Goal: Task Accomplishment & Management: Use online tool/utility

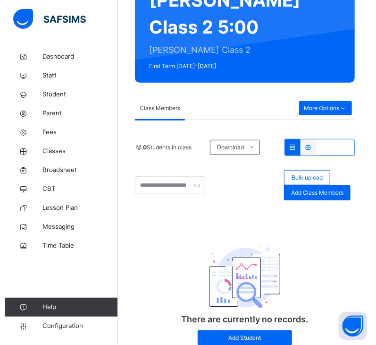
scroll to position [107, 0]
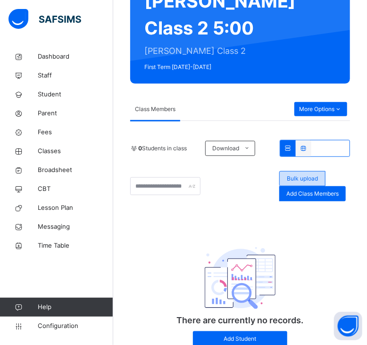
click at [308, 183] on span "Bulk upload" at bounding box center [302, 178] width 31 height 8
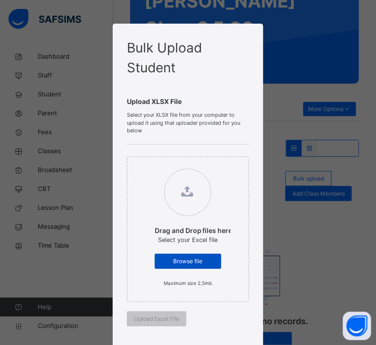
click at [192, 258] on span "Browse file" at bounding box center [188, 261] width 52 height 8
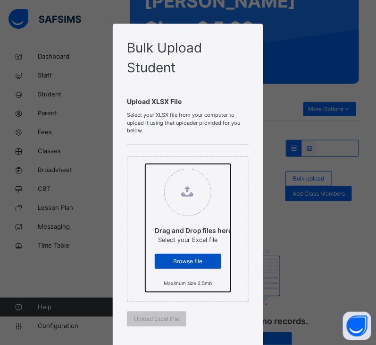
click at [145, 164] on input "Drag and Drop files here Select your Excel file Browse file Maximum size 2.5mb" at bounding box center [145, 164] width 0 height 0
type input "**********"
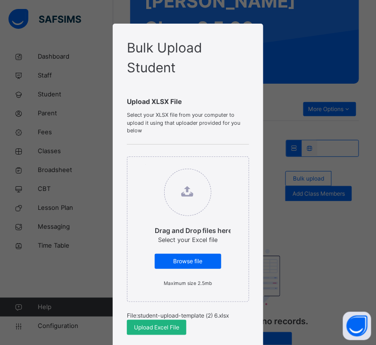
click at [151, 327] on span "Upload Excel File" at bounding box center [156, 327] width 45 height 8
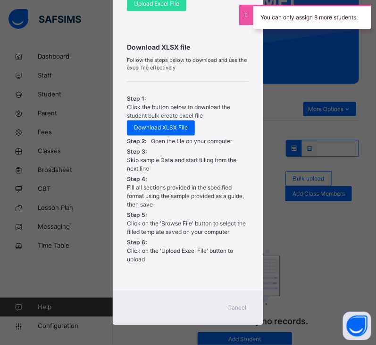
scroll to position [326, 0]
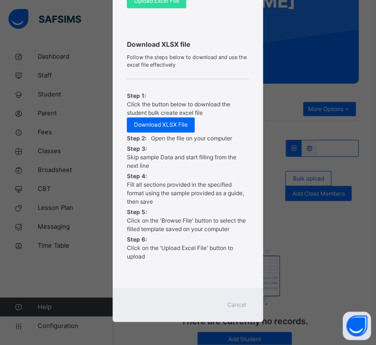
click at [233, 305] on span "Cancel" at bounding box center [237, 305] width 19 height 8
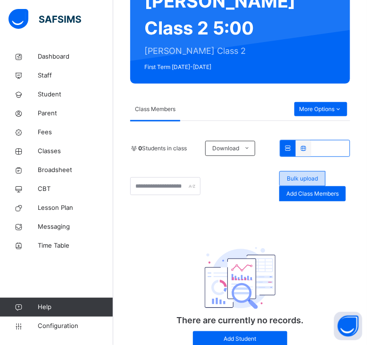
click at [307, 183] on span "Bulk upload" at bounding box center [302, 178] width 31 height 8
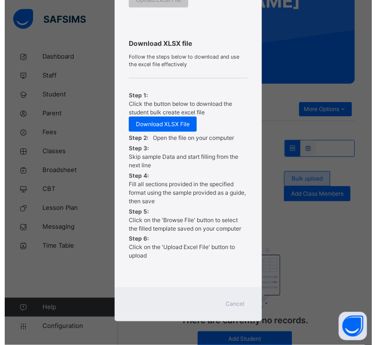
scroll to position [318, 0]
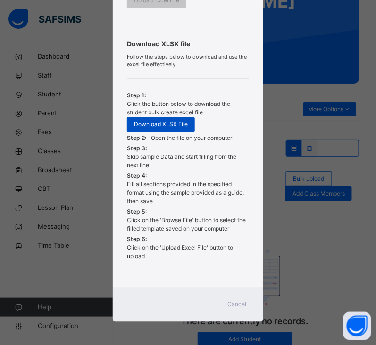
click at [158, 127] on span "Download XLSX File" at bounding box center [161, 124] width 54 height 8
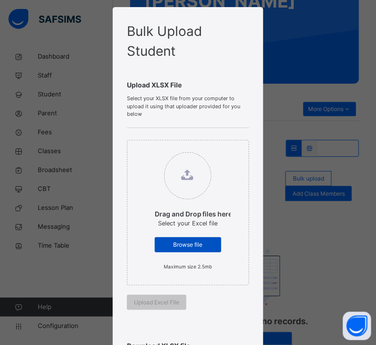
click at [185, 241] on span "Browse file" at bounding box center [188, 244] width 52 height 8
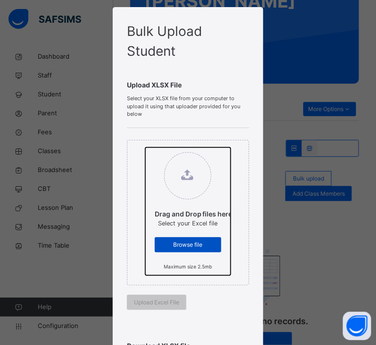
click at [145, 147] on input "Drag and Drop files here Select your Excel file Browse file Maximum size 2.5mb" at bounding box center [145, 147] width 0 height 0
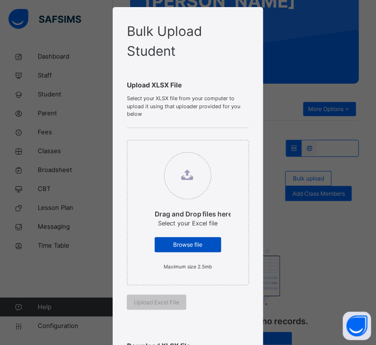
click at [178, 245] on span "Browse file" at bounding box center [188, 244] width 52 height 8
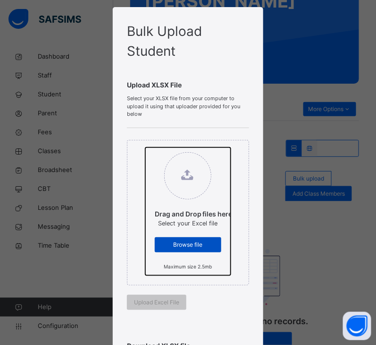
click at [145, 147] on input "Drag and Drop files here Select your Excel file Browse file Maximum size 2.5mb" at bounding box center [145, 147] width 0 height 0
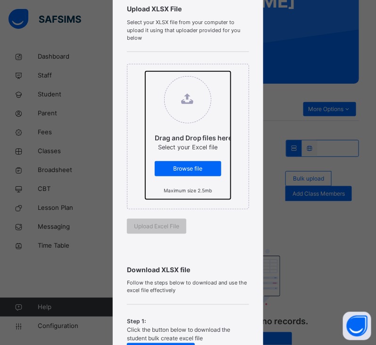
scroll to position [93, 0]
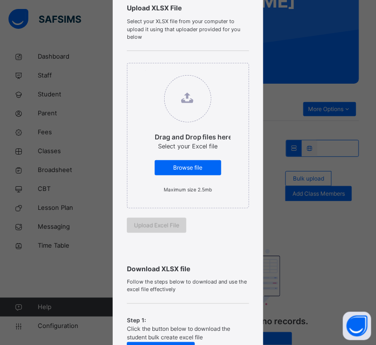
click at [136, 229] on span "Upload Excel File" at bounding box center [156, 225] width 45 height 8
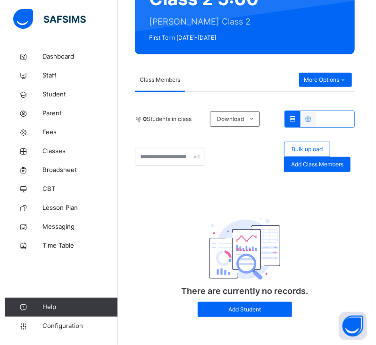
scroll to position [141, 0]
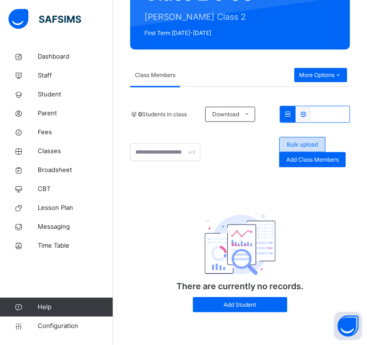
click at [318, 149] on span "Bulk upload" at bounding box center [302, 144] width 31 height 8
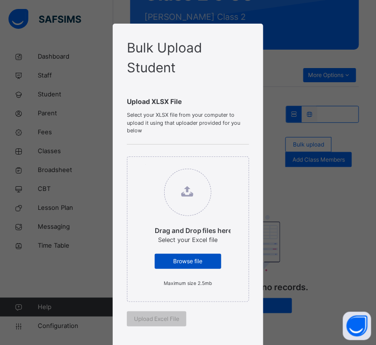
click at [184, 254] on div "Browse file" at bounding box center [188, 261] width 67 height 15
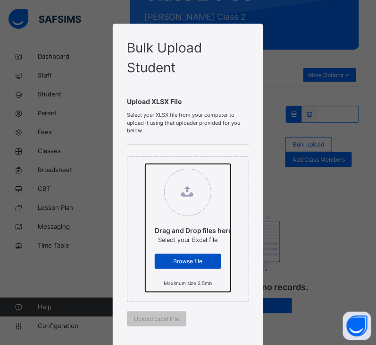
click at [145, 164] on input "Drag and Drop files here Select your Excel file Browse file Maximum size 2.5mb" at bounding box center [145, 164] width 0 height 0
type input "**********"
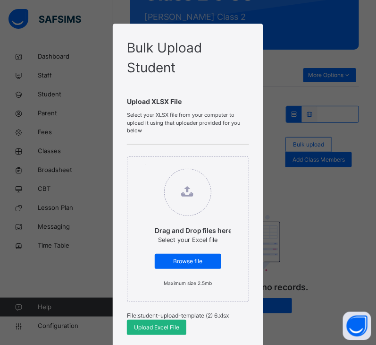
click at [160, 322] on div "Upload Excel File" at bounding box center [156, 327] width 59 height 15
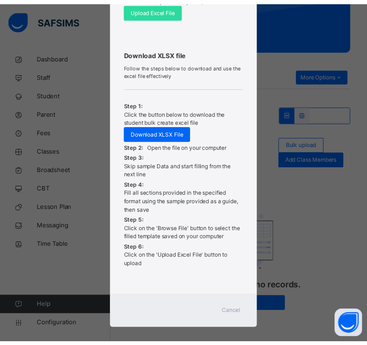
scroll to position [316, 0]
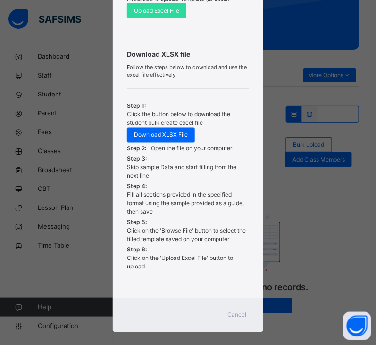
click at [238, 312] on span "Cancel" at bounding box center [237, 315] width 19 height 8
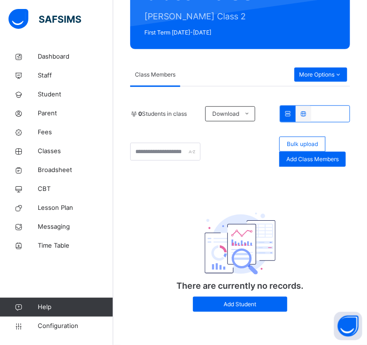
scroll to position [152, 0]
click at [49, 98] on span "Student" at bounding box center [76, 94] width 76 height 9
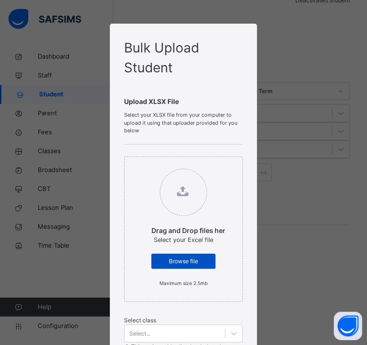
click at [195, 260] on span "Browse file" at bounding box center [184, 261] width 50 height 8
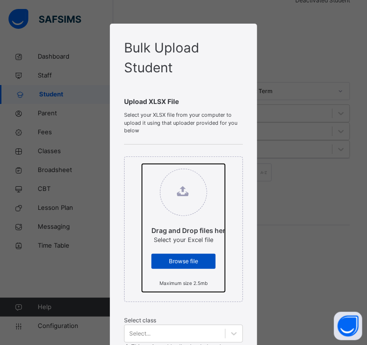
click at [142, 164] on input "Drag and Drop files here Select your Excel file Browse file Maximum size 2.5mb" at bounding box center [142, 164] width 0 height 0
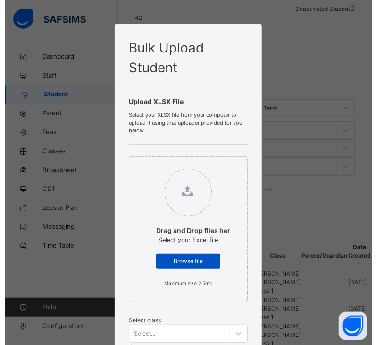
scroll to position [170, 0]
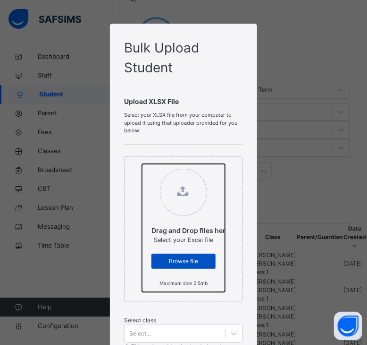
type input "**********"
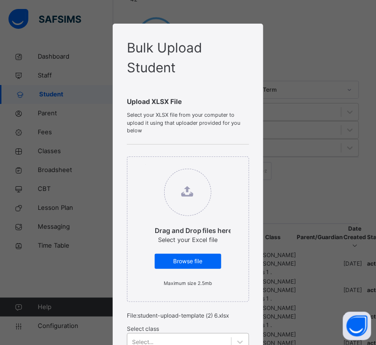
scroll to position [156, 0]
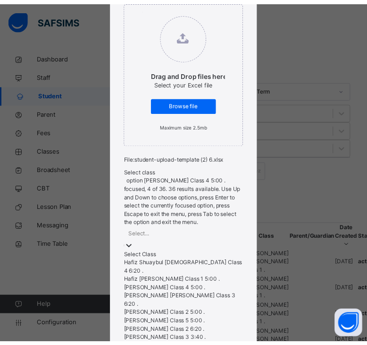
scroll to position [36, 0]
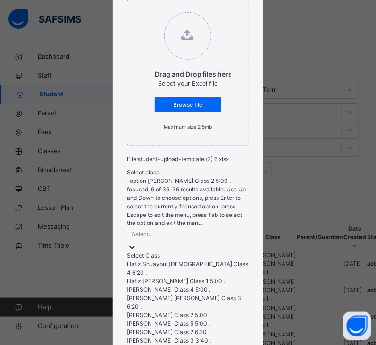
click at [155, 311] on div "[PERSON_NAME] Class 2 5:00 ." at bounding box center [188, 315] width 122 height 8
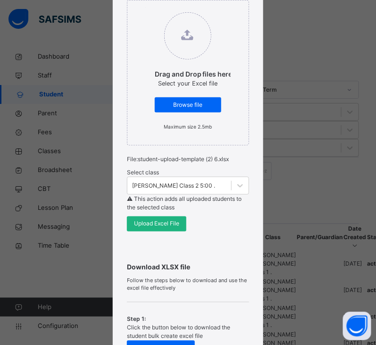
click at [175, 223] on span "Upload Excel File" at bounding box center [156, 224] width 45 height 8
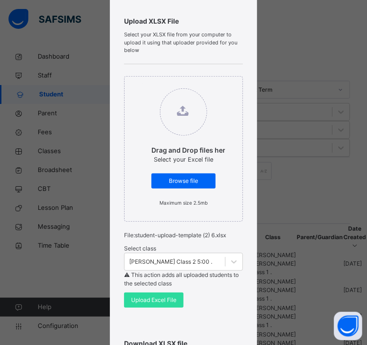
scroll to position [82, 0]
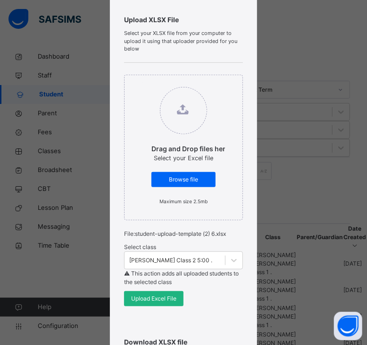
click at [144, 299] on span "Upload Excel File" at bounding box center [153, 298] width 45 height 8
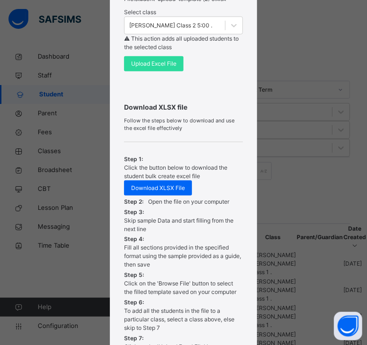
scroll to position [416, 0]
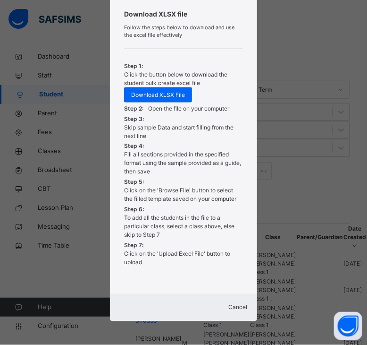
click at [229, 304] on span "Cancel" at bounding box center [238, 307] width 19 height 7
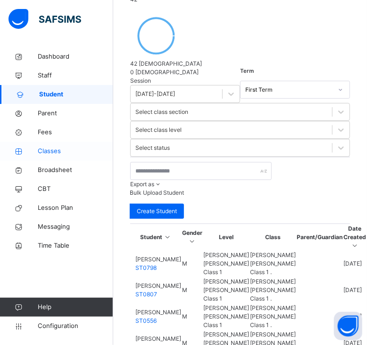
click at [51, 159] on link "Classes" at bounding box center [56, 151] width 113 height 19
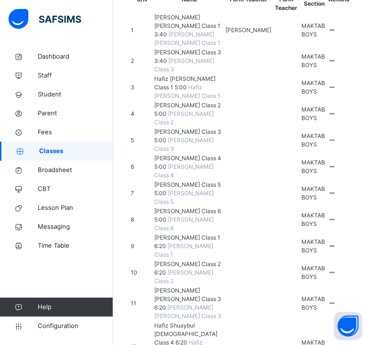
scroll to position [158, 0]
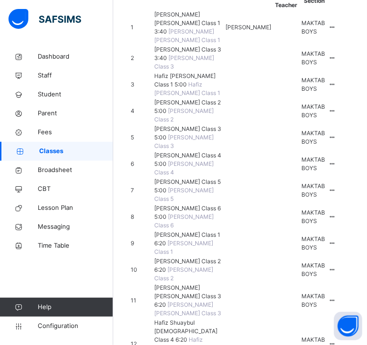
click at [184, 114] on span "[PERSON_NAME] Class 2 5:00" at bounding box center [187, 107] width 67 height 16
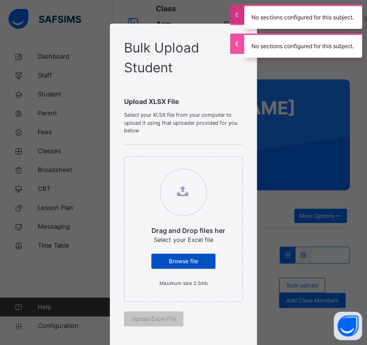
click at [187, 258] on span "Browse file" at bounding box center [184, 261] width 50 height 8
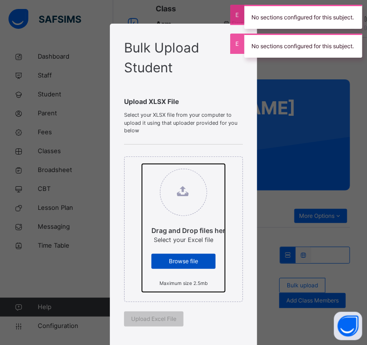
click at [142, 164] on input "Drag and Drop files here Select your Excel file Browse file Maximum size 2.5mb" at bounding box center [142, 164] width 0 height 0
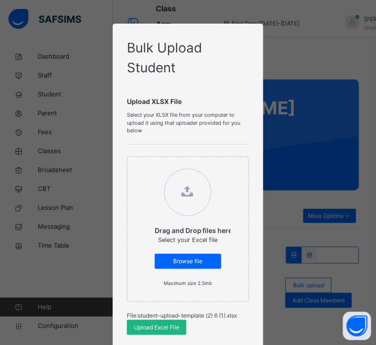
click at [170, 322] on div "Upload Excel File" at bounding box center [156, 327] width 59 height 15
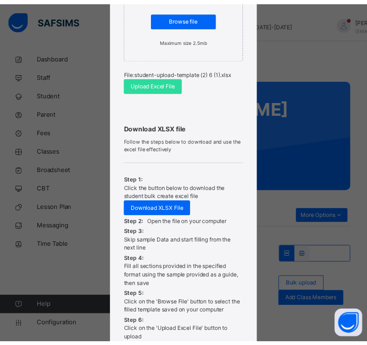
scroll to position [326, 0]
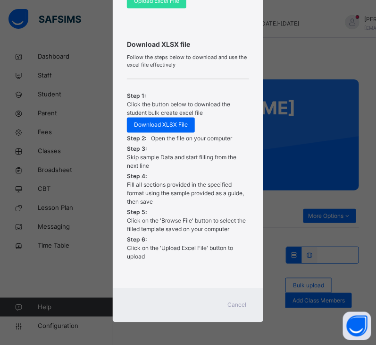
click at [238, 304] on span "Cancel" at bounding box center [237, 305] width 19 height 8
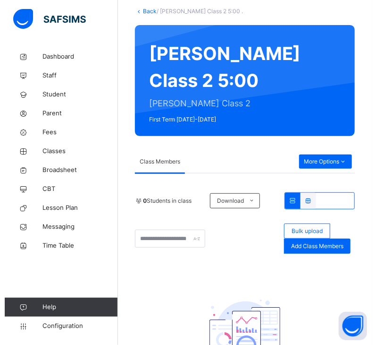
scroll to position [71, 0]
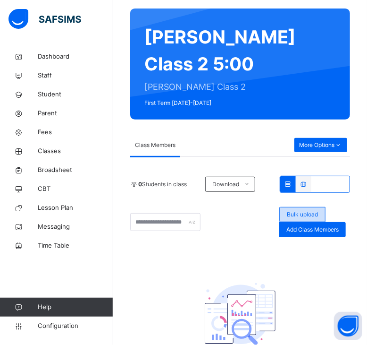
click at [309, 219] on span "Bulk upload" at bounding box center [302, 214] width 31 height 8
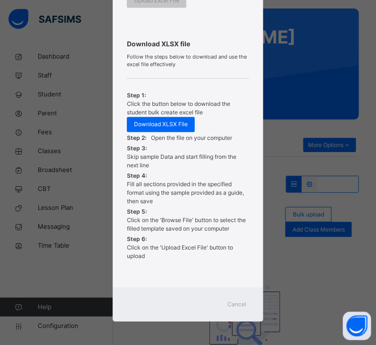
scroll to position [17, 0]
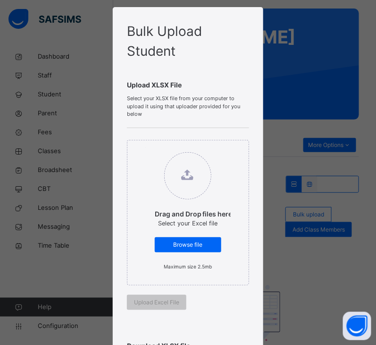
click at [196, 235] on label "Drag and Drop files here Select your Excel file Browse file Maximum size 2.5mb" at bounding box center [187, 211] width 85 height 128
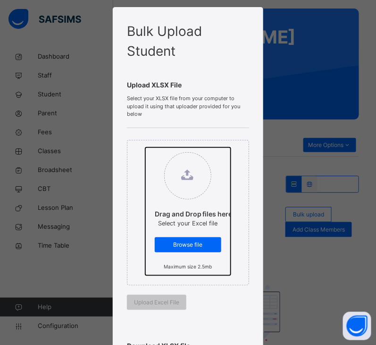
click at [145, 147] on input "Drag and Drop files here Select your Excel file Browse file Maximum size 2.5mb" at bounding box center [145, 147] width 0 height 0
type input "**********"
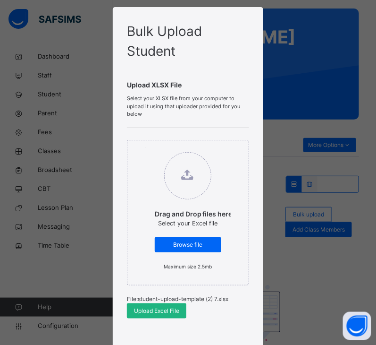
click at [155, 305] on div "Upload Excel File" at bounding box center [156, 310] width 59 height 15
click at [164, 303] on div "Upload Excel File" at bounding box center [156, 310] width 59 height 15
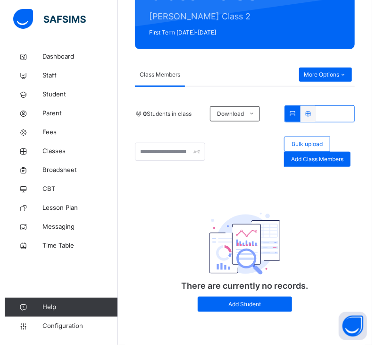
scroll to position [153, 0]
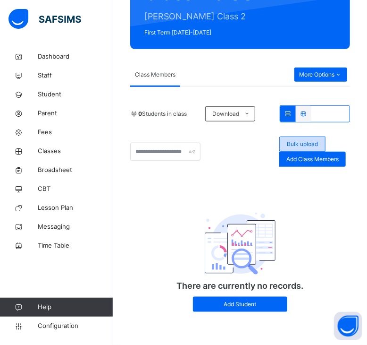
click at [299, 148] on span "Bulk upload" at bounding box center [302, 144] width 31 height 8
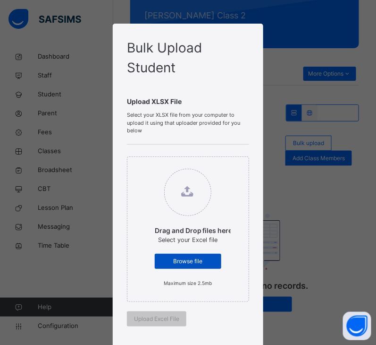
click at [198, 255] on div "Browse file" at bounding box center [188, 261] width 67 height 15
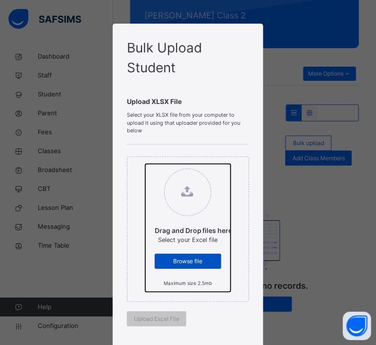
click at [145, 164] on input "Drag and Drop files here Select your Excel file Browse file Maximum size 2.5mb" at bounding box center [145, 164] width 0 height 0
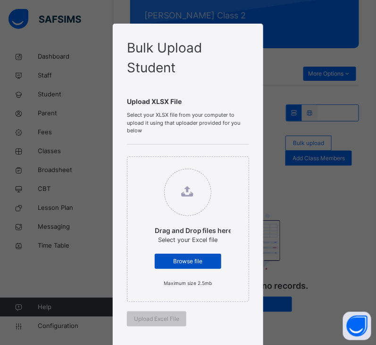
click at [191, 263] on span "Browse file" at bounding box center [188, 261] width 52 height 8
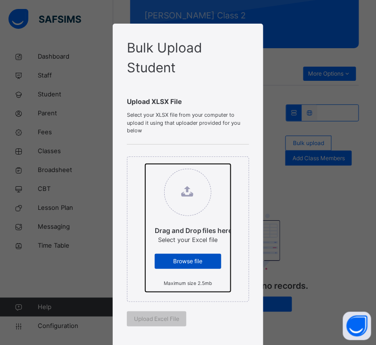
click at [145, 164] on input "Drag and Drop files here Select your Excel file Browse file Maximum size 2.5mb" at bounding box center [145, 164] width 0 height 0
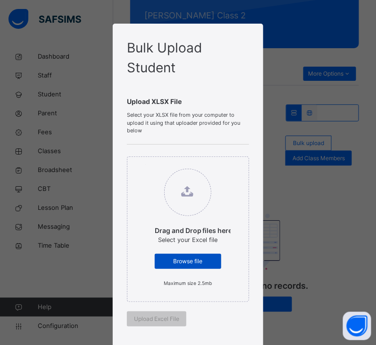
click at [187, 255] on div "Browse file" at bounding box center [188, 261] width 67 height 15
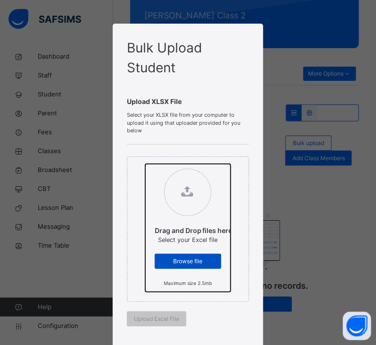
click at [145, 164] on input "Drag and Drop files here Select your Excel file Browse file Maximum size 2.5mb" at bounding box center [145, 164] width 0 height 0
type input "**********"
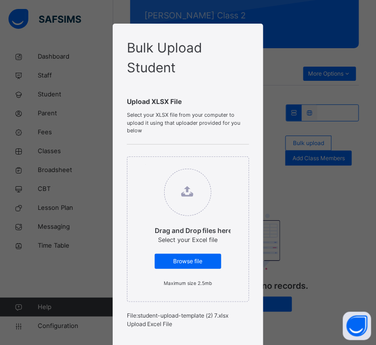
click at [168, 327] on span "Upload Excel File" at bounding box center [149, 323] width 45 height 7
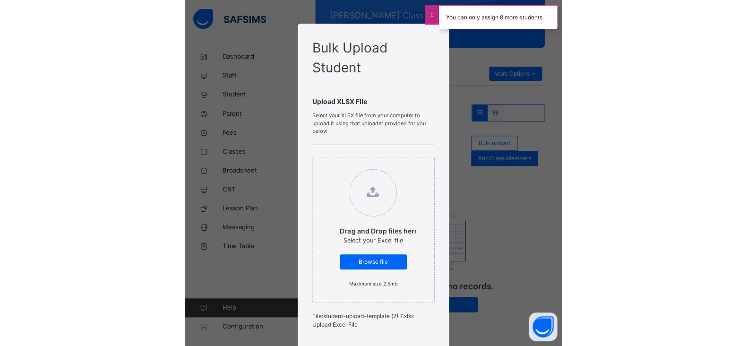
scroll to position [136, 0]
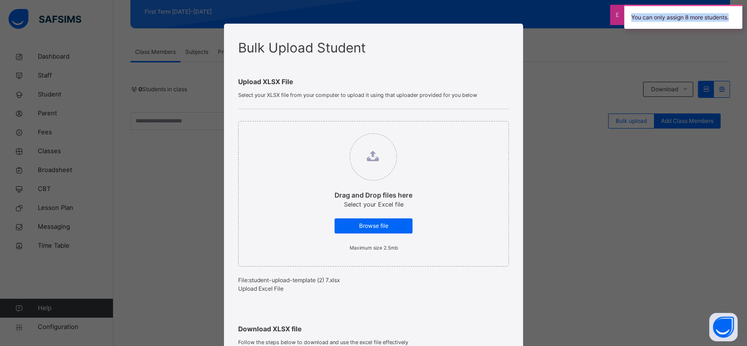
drag, startPoint x: 630, startPoint y: 16, endPoint x: 736, endPoint y: 22, distance: 105.5
click at [367, 22] on div "You can only assign 8 more students." at bounding box center [683, 17] width 118 height 24
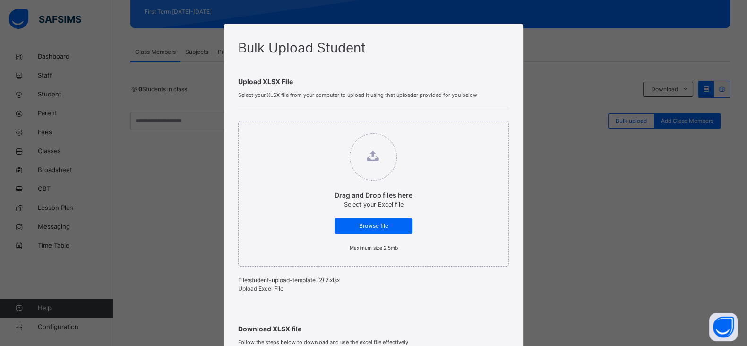
copy div "You can only assign 8 more students."
click at [275, 289] on span "Upload Excel File" at bounding box center [260, 288] width 45 height 7
click at [272, 292] on span "Upload Excel File" at bounding box center [260, 288] width 45 height 7
click at [367, 168] on div "Bulk Upload Student Upload XLSX File Select your XLSX file from your computer t…" at bounding box center [373, 173] width 747 height 346
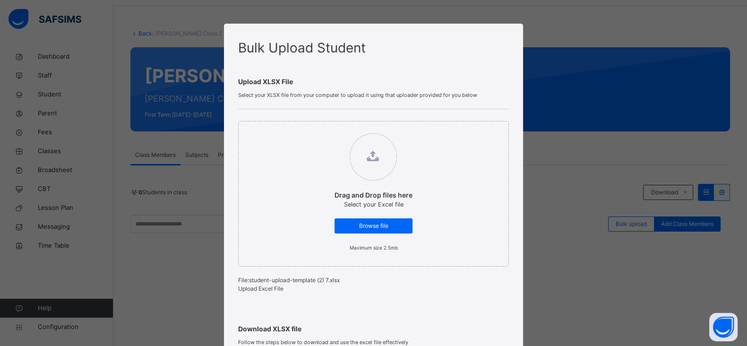
scroll to position [26, 0]
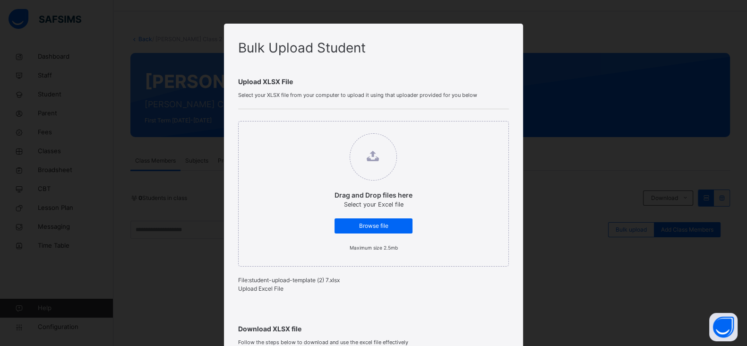
click at [367, 121] on div "Bulk Upload Student Upload XLSX File Select your XLSX file from your computer t…" at bounding box center [373, 173] width 747 height 346
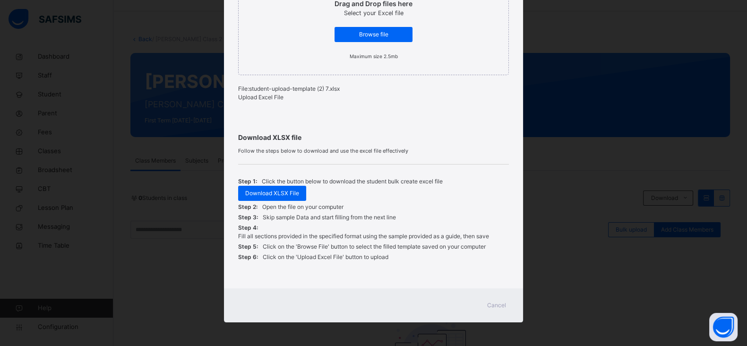
click at [367, 308] on span "Cancel" at bounding box center [496, 305] width 19 height 8
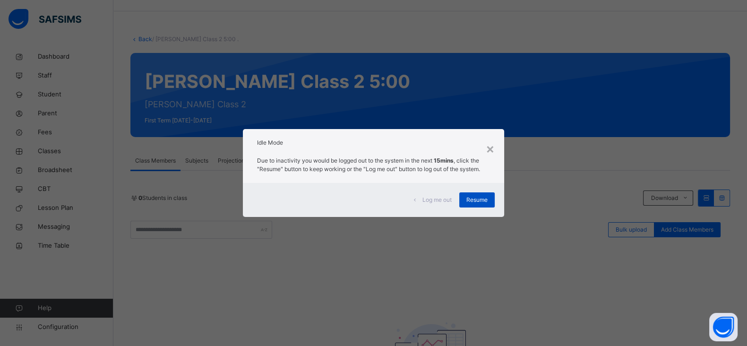
click at [367, 202] on span "Resume" at bounding box center [476, 199] width 21 height 8
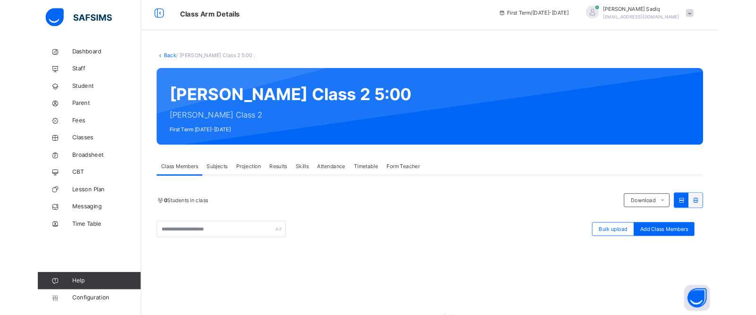
scroll to position [0, 0]
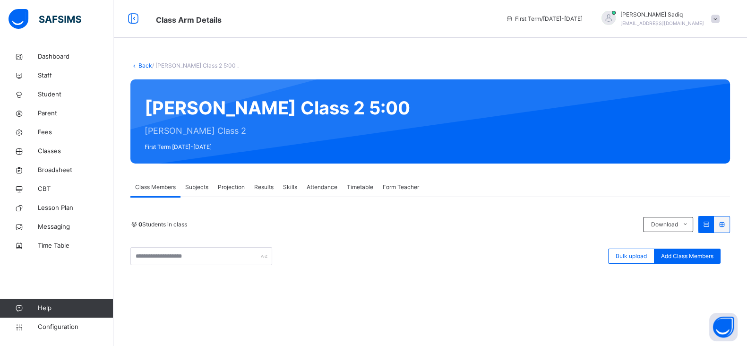
click at [367, 224] on div "0 Students in class" at bounding box center [384, 224] width 508 height 8
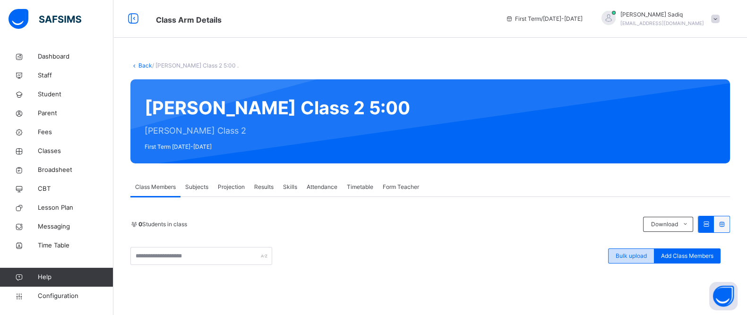
click at [367, 256] on span "Bulk upload" at bounding box center [630, 256] width 31 height 8
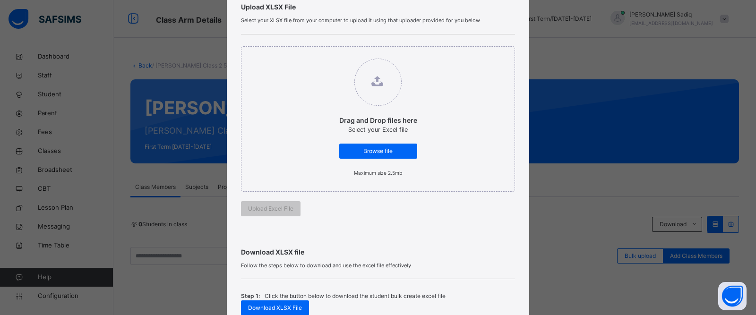
scroll to position [73, 0]
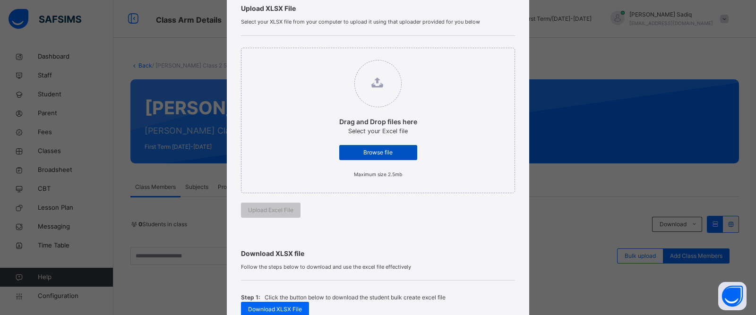
click at [367, 154] on span "Browse file" at bounding box center [378, 152] width 64 height 8
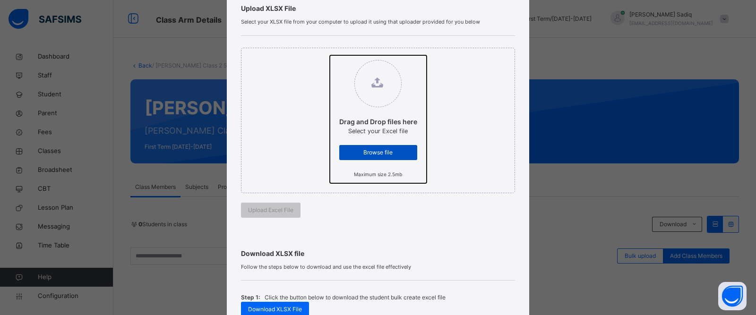
click at [330, 55] on input "Drag and Drop files here Select your Excel file Browse file Maximum size 2.5mb" at bounding box center [330, 55] width 0 height 0
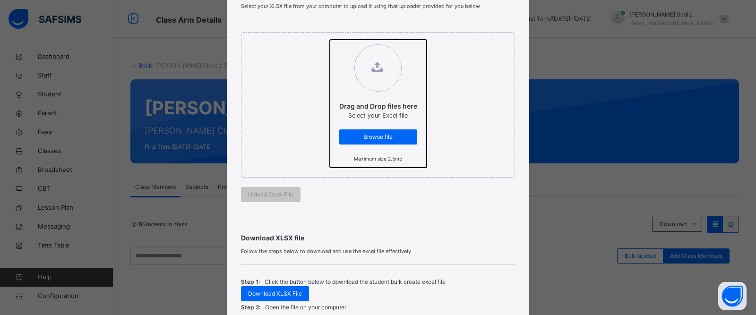
scroll to position [34, 0]
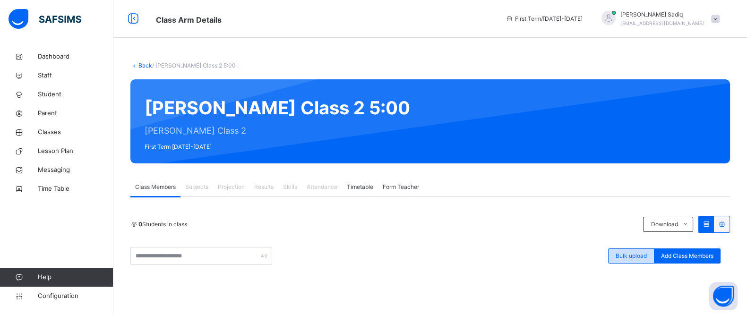
click at [635, 258] on span "Bulk upload" at bounding box center [630, 256] width 31 height 8
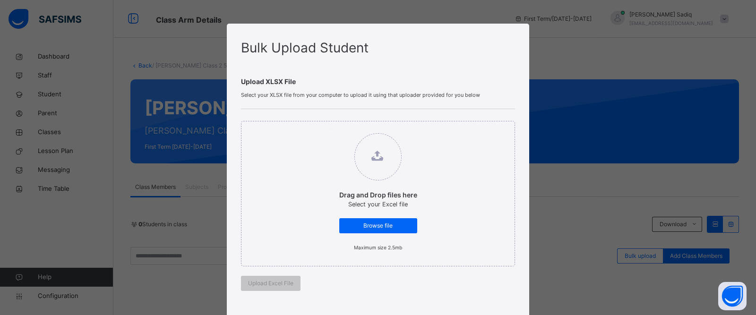
click at [389, 217] on label "Drag and Drop files here Select your Excel file Browse file Maximum size 2.5mb" at bounding box center [378, 192] width 97 height 128
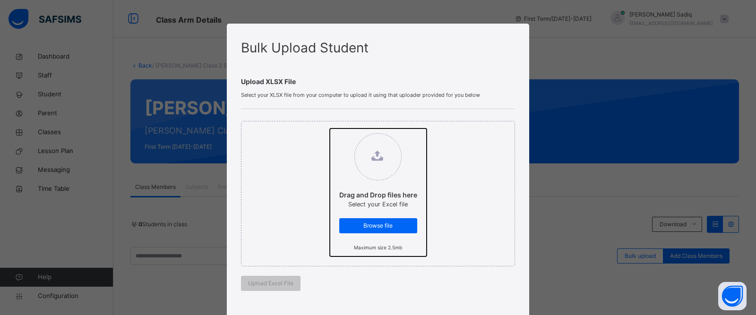
click at [330, 128] on input "Drag and Drop files here Select your Excel file Browse file Maximum size 2.5mb" at bounding box center [330, 128] width 0 height 0
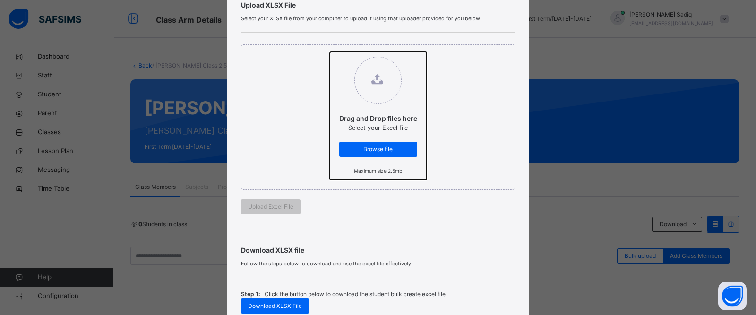
scroll to position [220, 0]
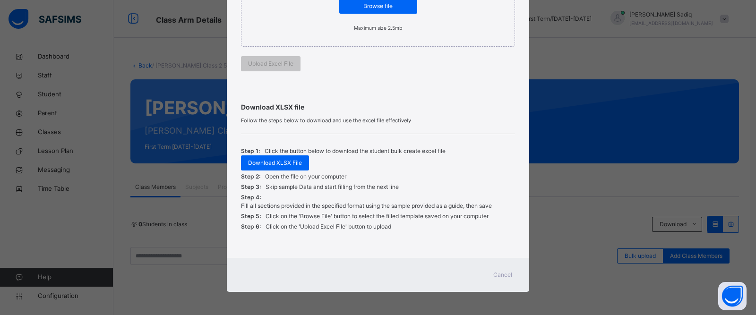
click at [498, 272] on span "Cancel" at bounding box center [502, 275] width 19 height 8
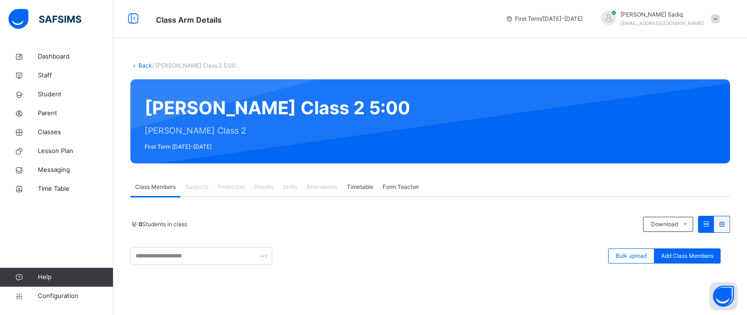
click at [722, 24] on div "[PERSON_NAME] [PERSON_NAME][EMAIL_ADDRESS][DOMAIN_NAME]" at bounding box center [658, 18] width 132 height 17
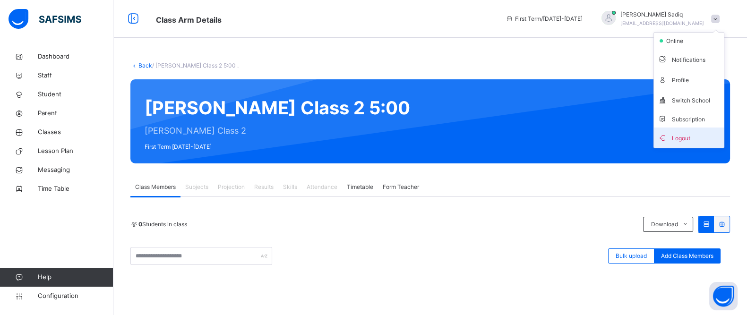
click at [679, 134] on span "Logout" at bounding box center [688, 137] width 62 height 13
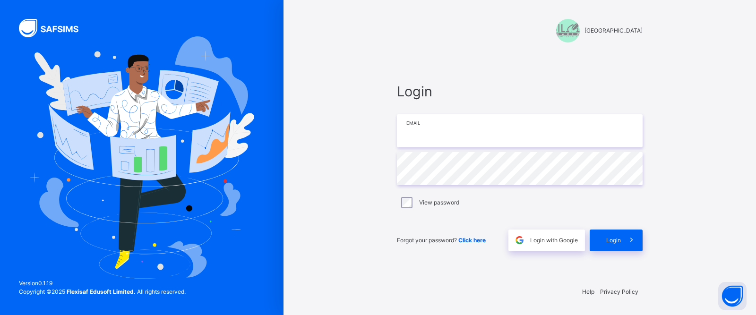
type input "**********"
click at [395, 171] on div "**********" at bounding box center [519, 166] width 264 height 224
click at [612, 233] on div "Login" at bounding box center [615, 240] width 53 height 22
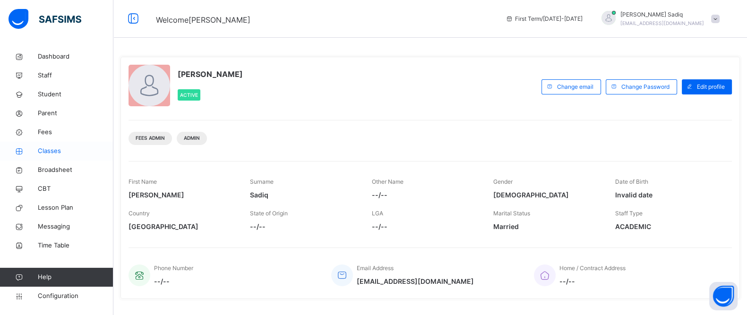
click at [51, 148] on span "Classes" at bounding box center [76, 150] width 76 height 9
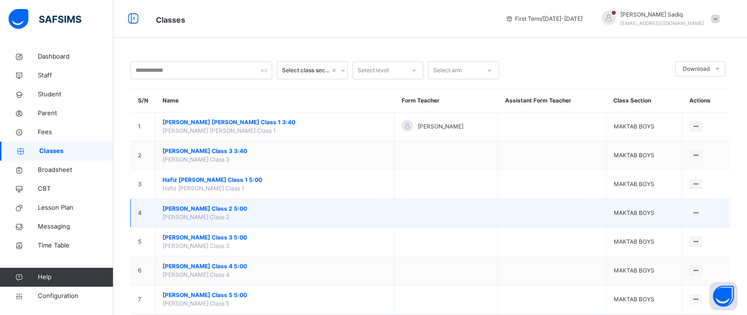
click at [227, 208] on span "[PERSON_NAME] Class 2 5:00" at bounding box center [274, 208] width 224 height 8
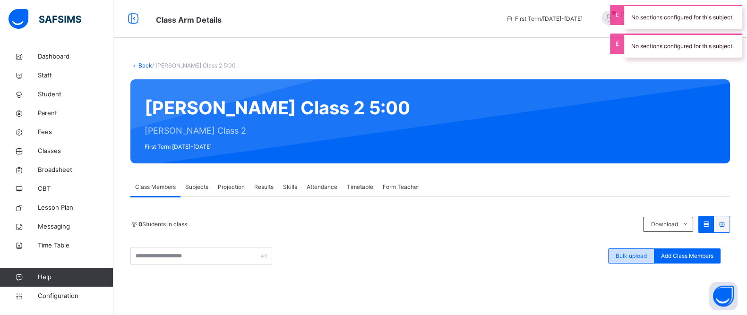
click at [633, 257] on span "Bulk upload" at bounding box center [630, 256] width 31 height 8
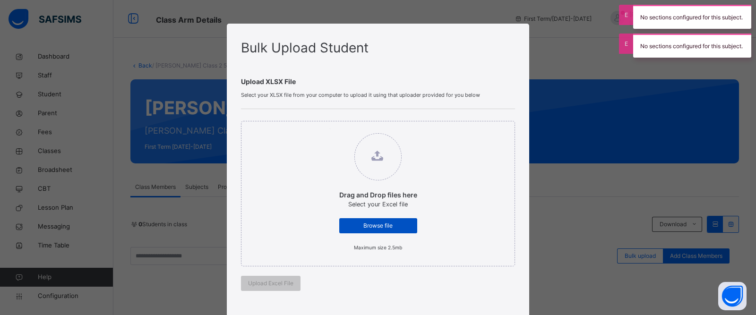
click at [379, 223] on span "Browse file" at bounding box center [378, 225] width 64 height 8
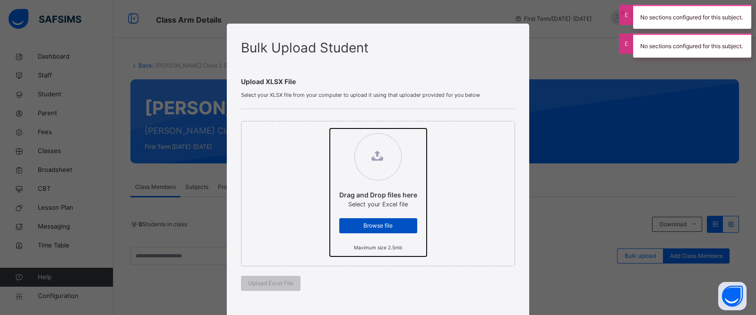
click at [330, 128] on input "Drag and Drop files here Select your Excel file Browse file Maximum size 2.5mb" at bounding box center [330, 128] width 0 height 0
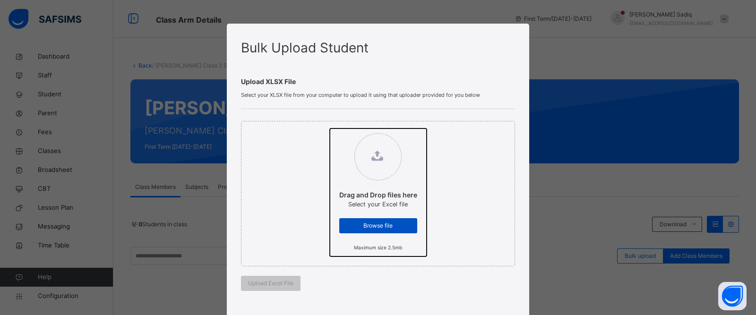
type input "**********"
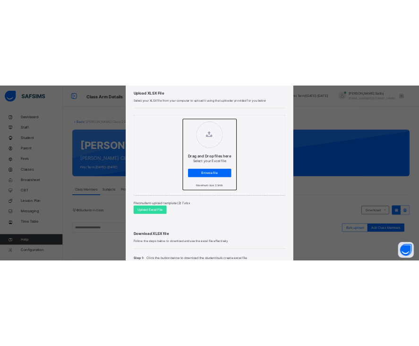
scroll to position [45, 0]
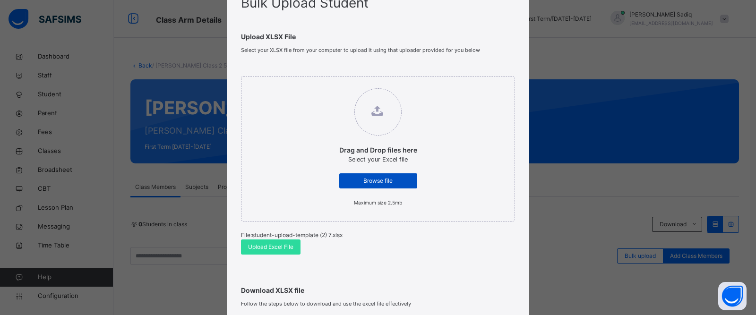
click at [386, 178] on span "Browse file" at bounding box center [378, 181] width 64 height 8
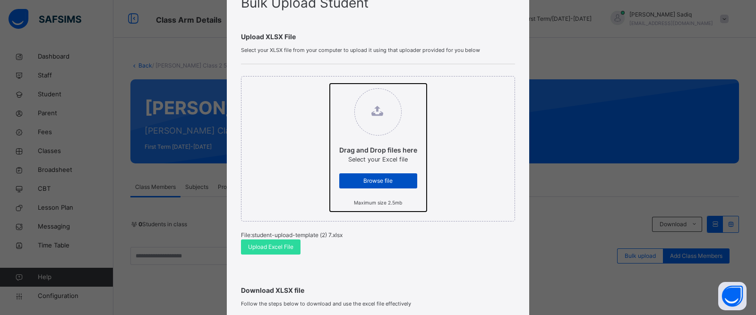
click at [330, 84] on input "Drag and Drop files here Select your Excel file Browse file Maximum size 2.5mb" at bounding box center [330, 84] width 0 height 0
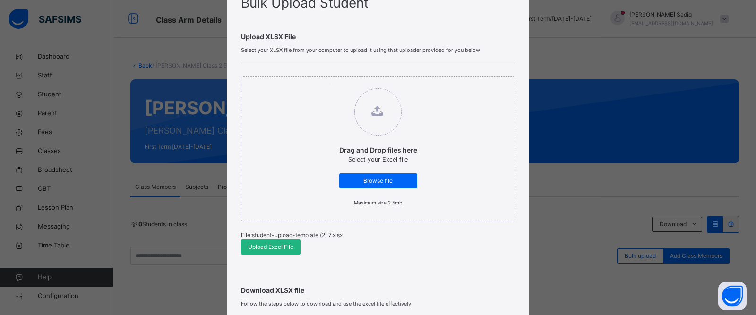
click at [278, 248] on span "Upload Excel File" at bounding box center [270, 247] width 45 height 8
click at [275, 249] on span "Upload Excel File" at bounding box center [270, 247] width 45 height 8
drag, startPoint x: 654, startPoint y: 144, endPoint x: 412, endPoint y: 246, distance: 262.8
click at [412, 246] on div "Drag and Drop files here Select your Excel file Browse file Maximum size 2.5mb …" at bounding box center [378, 165] width 274 height 202
click at [276, 246] on span "Upload Excel File" at bounding box center [270, 247] width 45 height 8
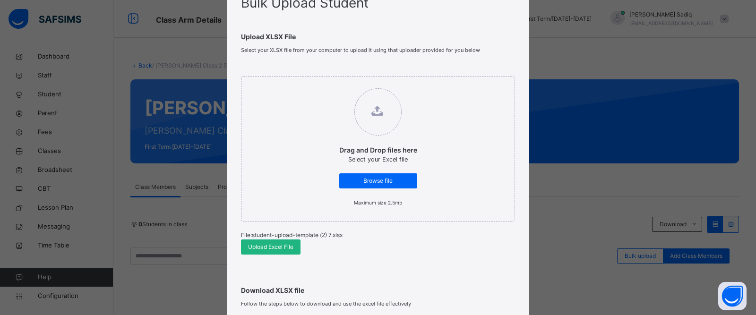
click at [261, 246] on span "Upload Excel File" at bounding box center [270, 247] width 45 height 8
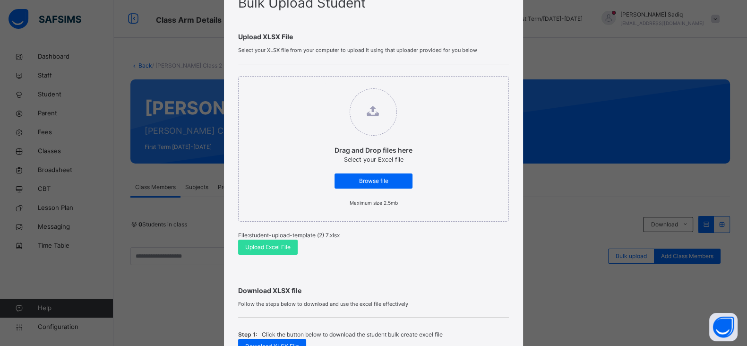
click at [588, 59] on div "Bulk Upload Student Upload XLSX File Select your XLSX file from your computer t…" at bounding box center [373, 173] width 747 height 346
click at [579, 53] on div "Bulk Upload Student Upload XLSX File Select your XLSX file from your computer t…" at bounding box center [373, 173] width 747 height 346
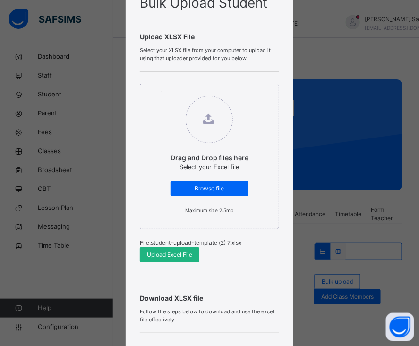
click at [170, 258] on span "Upload Excel File" at bounding box center [169, 254] width 45 height 8
click at [180, 250] on span "Upload Excel File" at bounding box center [169, 254] width 45 height 8
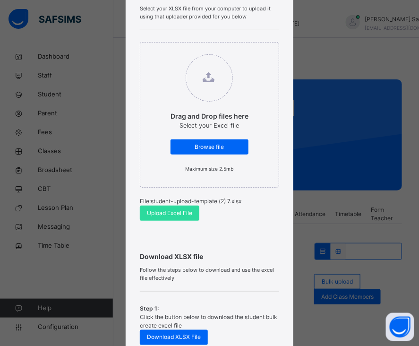
scroll to position [0, 0]
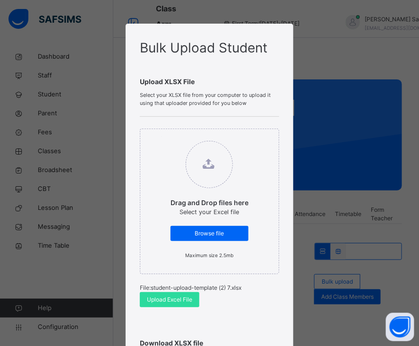
drag, startPoint x: 414, startPoint y: 136, endPoint x: 418, endPoint y: 249, distance: 113.0
click at [418, 249] on div "Bulk Upload Student Upload XLSX File Select your XLSX file from your computer t…" at bounding box center [209, 173] width 419 height 346
